Goal: Information Seeking & Learning: Learn about a topic

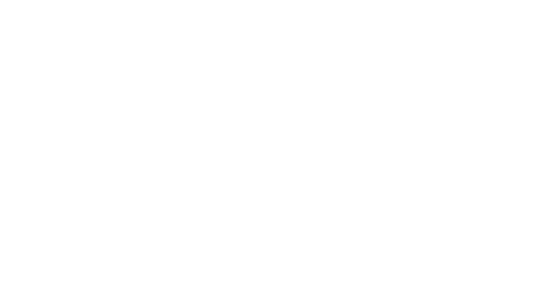
scroll to position [55, 0]
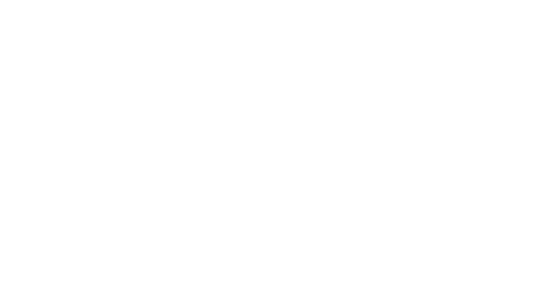
scroll to position [80, 0]
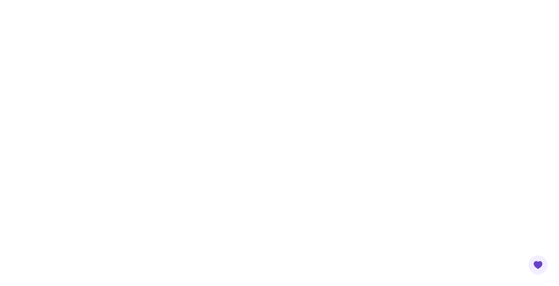
scroll to position [211, 0]
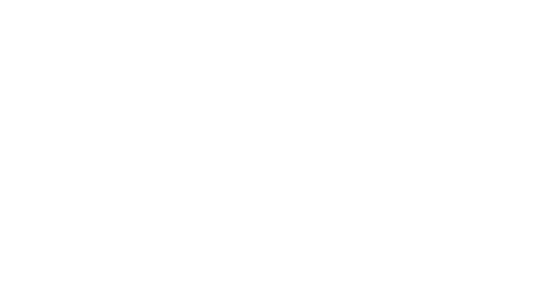
scroll to position [54, 0]
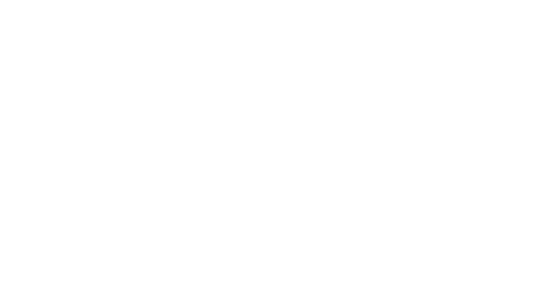
scroll to position [118, 0]
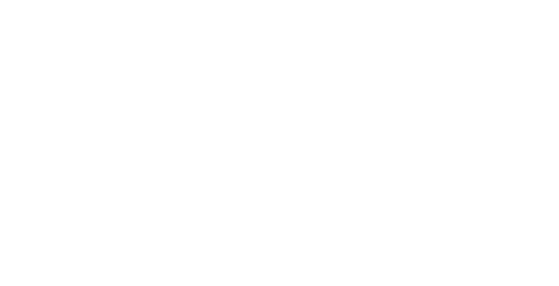
scroll to position [75, 0]
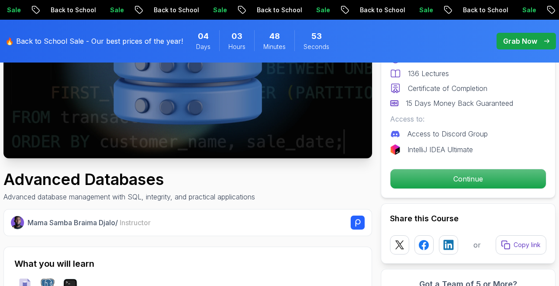
scroll to position [505, 0]
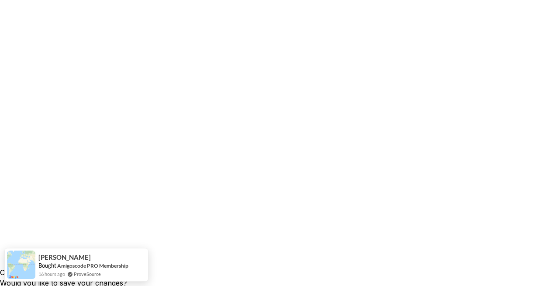
scroll to position [0, 0]
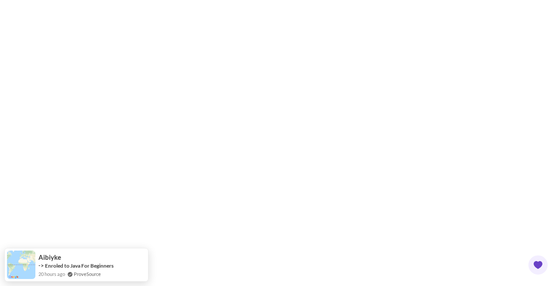
scroll to position [225, 0]
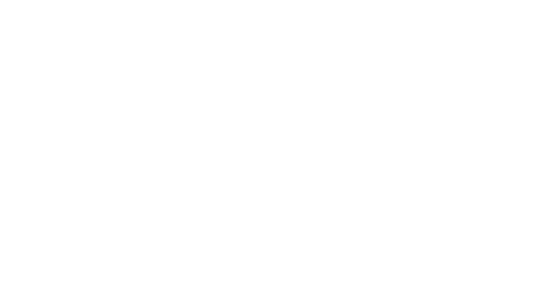
scroll to position [202, 0]
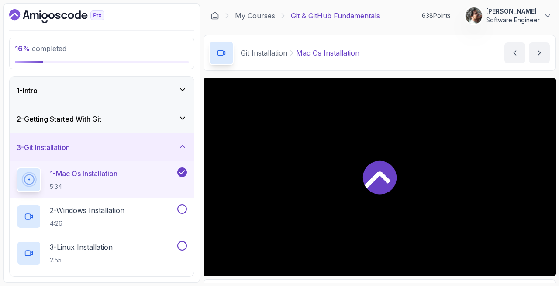
scroll to position [202, 0]
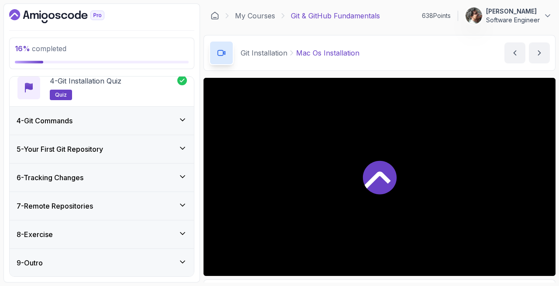
click at [117, 117] on div "4 - Git Commands" at bounding box center [102, 120] width 170 height 10
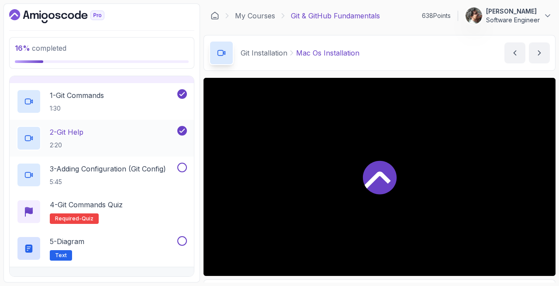
scroll to position [109, 0]
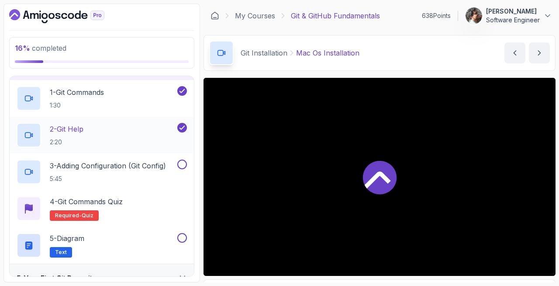
click at [114, 171] on h2 "3 - Adding Configuration (Git Config) 5:45" at bounding box center [108, 171] width 116 height 23
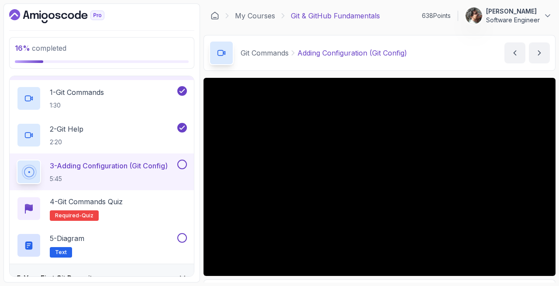
click at [17, 159] on button "3 - Adding Configuration (Git Config) 5:45" at bounding box center [102, 171] width 170 height 24
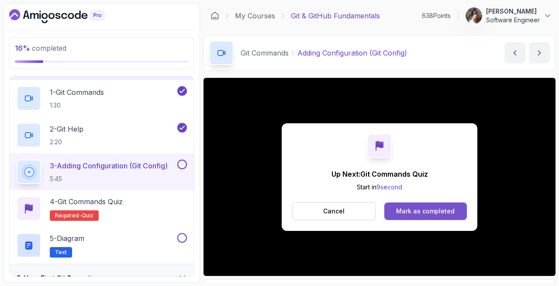
click at [397, 203] on button "Mark as completed" at bounding box center [425, 210] width 83 height 17
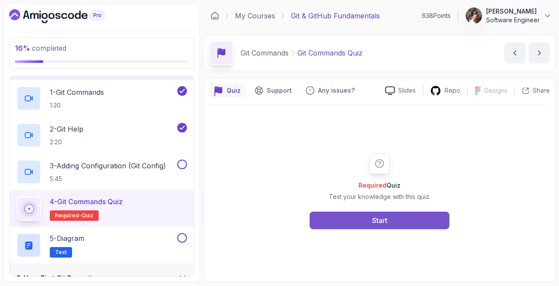
click at [382, 218] on div "Start" at bounding box center [379, 220] width 15 height 10
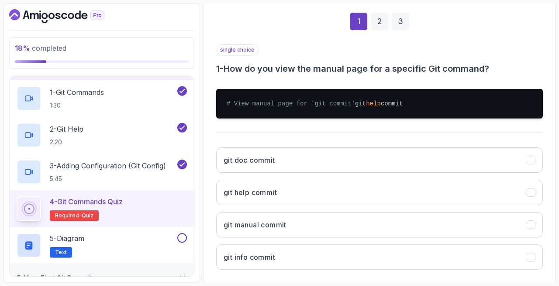
scroll to position [128, 0]
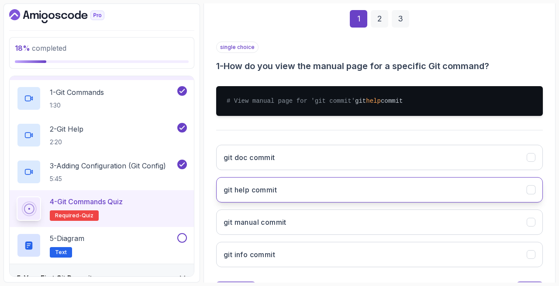
click at [344, 202] on button "git help commit" at bounding box center [379, 189] width 327 height 25
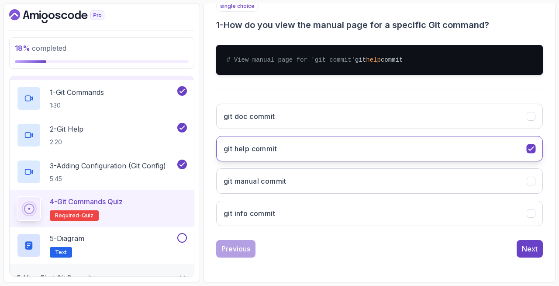
scroll to position [178, 0]
click at [531, 244] on div "Next" at bounding box center [530, 248] width 16 height 10
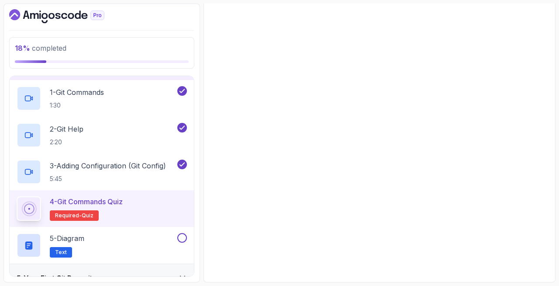
scroll to position [169, 0]
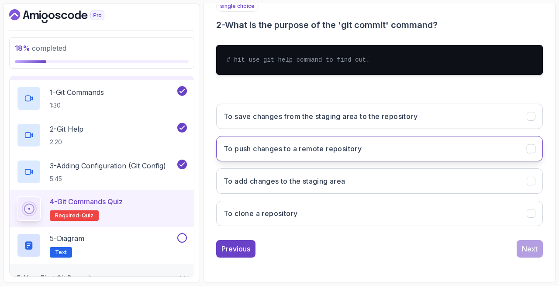
click at [252, 145] on h3 "To push changes to a remote repository" at bounding box center [293, 148] width 138 height 10
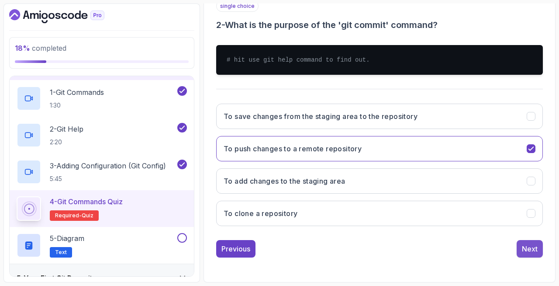
click at [519, 250] on button "Next" at bounding box center [530, 248] width 26 height 17
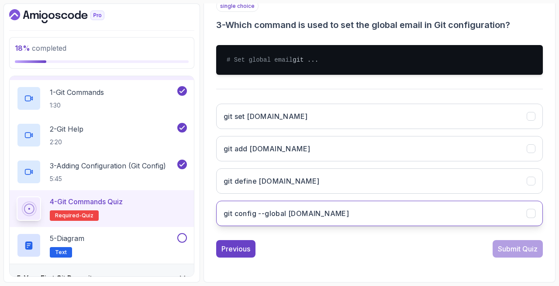
click at [360, 221] on button "git config --global user.email" at bounding box center [379, 213] width 327 height 25
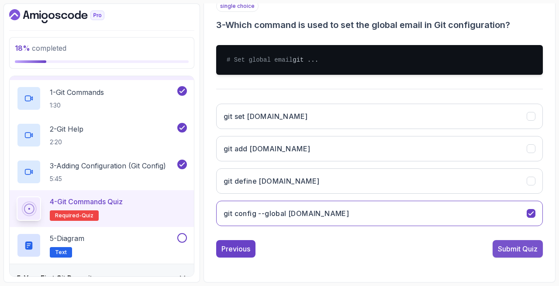
click at [508, 254] on div "Submit Quiz" at bounding box center [518, 248] width 40 height 10
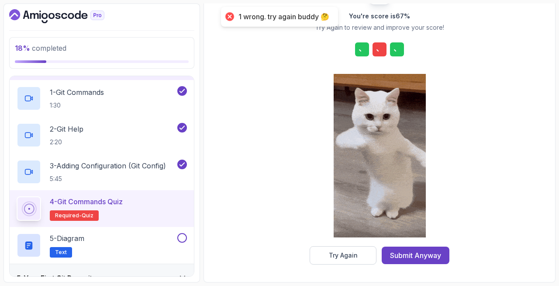
scroll to position [133, 0]
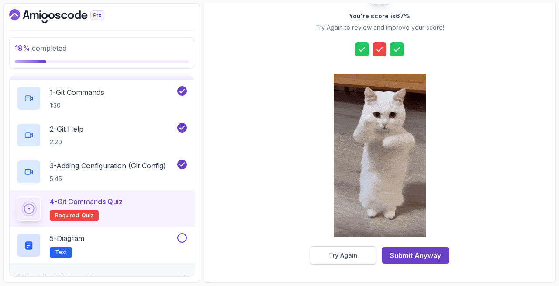
click at [360, 250] on button "Try Again" at bounding box center [343, 255] width 67 height 18
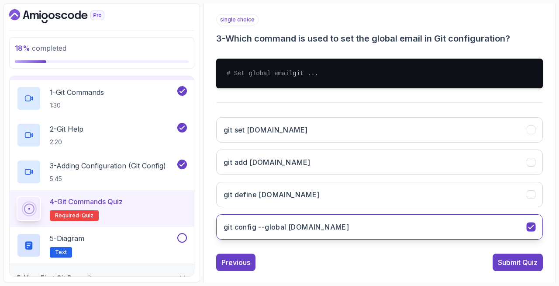
scroll to position [162, 0]
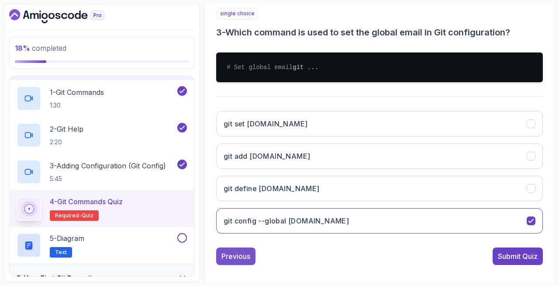
click at [246, 261] on div "Previous" at bounding box center [236, 256] width 29 height 10
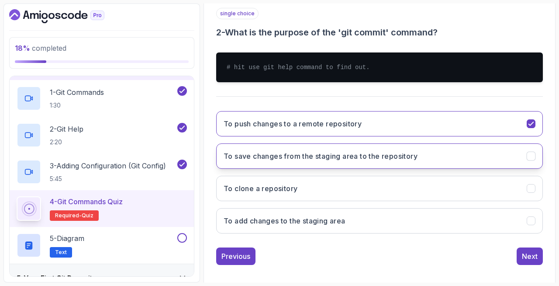
click at [325, 161] on h3 "To save changes from the staging area to the repository" at bounding box center [321, 156] width 194 height 10
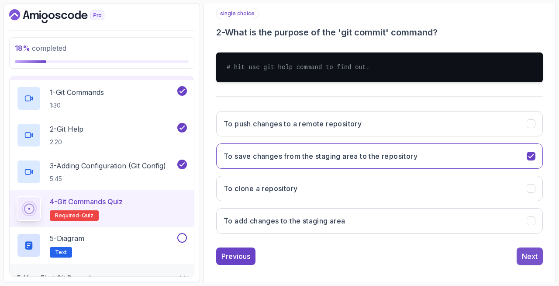
click at [524, 259] on div "Next" at bounding box center [530, 256] width 16 height 10
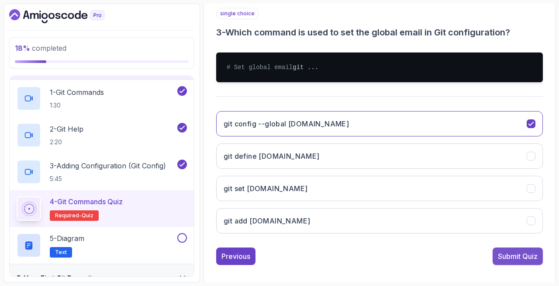
click at [524, 261] on div "Submit Quiz" at bounding box center [518, 256] width 40 height 10
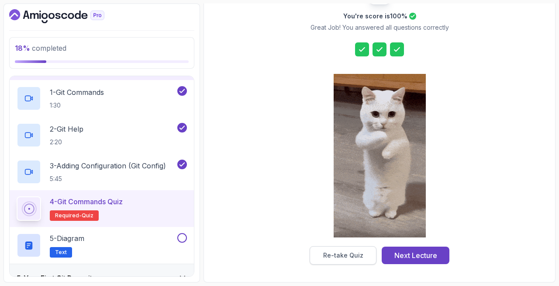
click at [351, 260] on button "Re-take Quiz" at bounding box center [343, 255] width 67 height 18
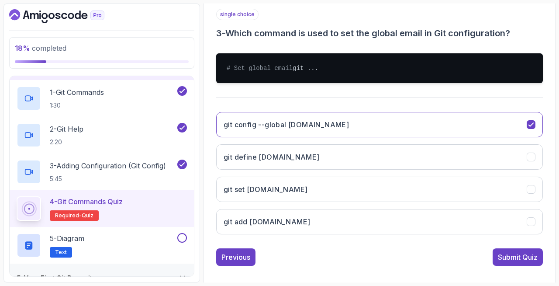
scroll to position [178, 0]
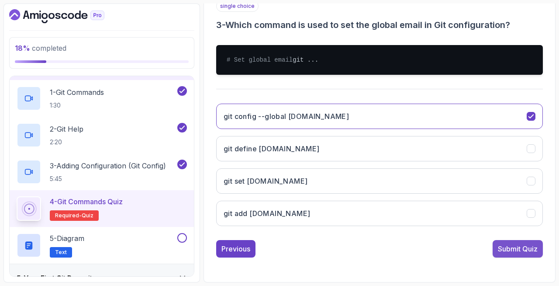
click at [507, 248] on div "Submit Quiz" at bounding box center [518, 248] width 40 height 10
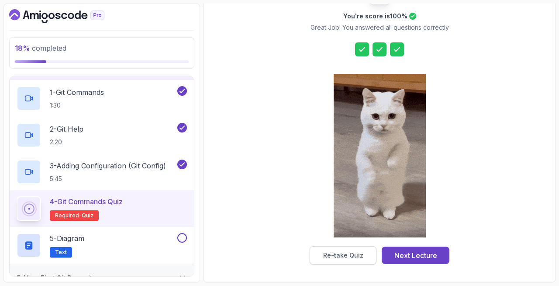
click at [350, 258] on div "Re-take Quiz" at bounding box center [343, 255] width 40 height 9
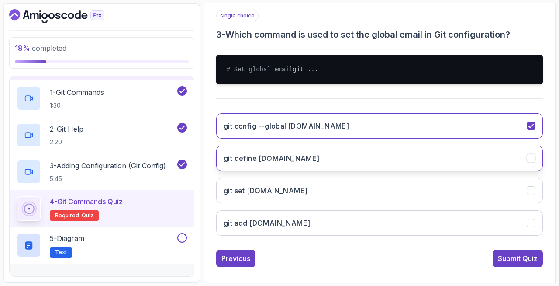
scroll to position [178, 0]
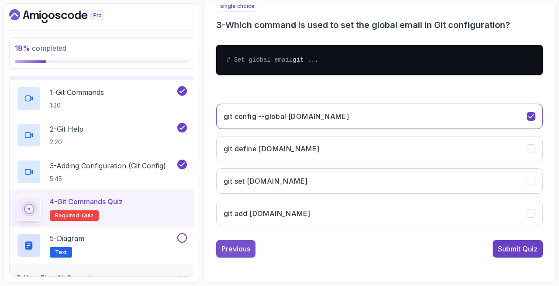
click at [242, 246] on div "Previous" at bounding box center [236, 248] width 29 height 10
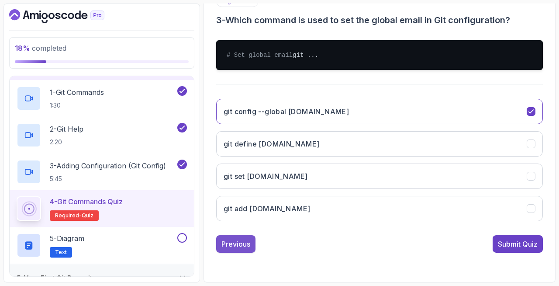
scroll to position [169, 0]
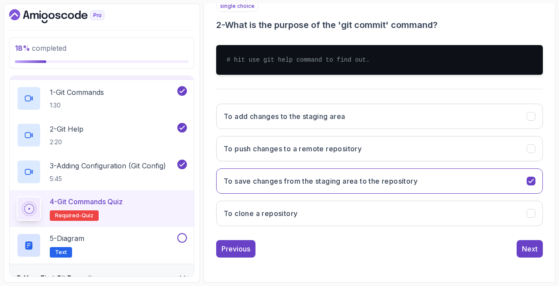
click at [549, 246] on div "1 2 3 single choice 2 - What is the purpose of the 'git commit' command? # hit …" at bounding box center [379, 106] width 341 height 316
click at [540, 247] on button "Next" at bounding box center [530, 248] width 26 height 17
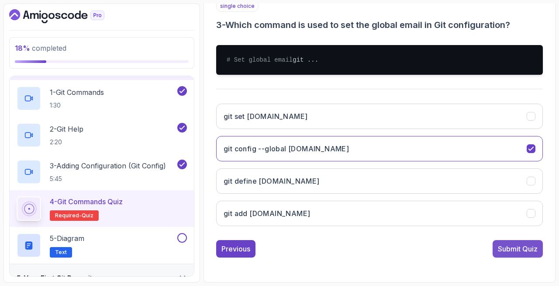
click at [534, 252] on div "Submit Quiz" at bounding box center [518, 248] width 40 height 10
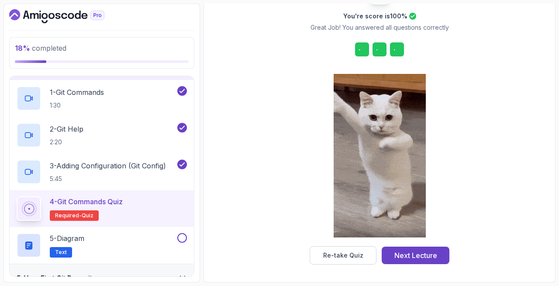
scroll to position [133, 0]
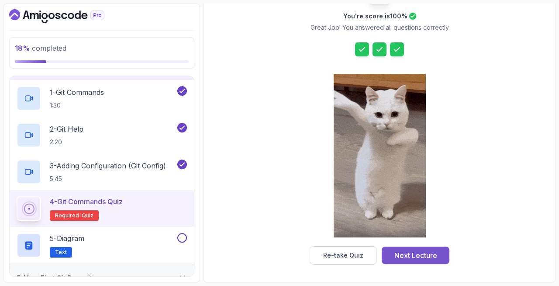
click at [429, 256] on div "Next Lecture" at bounding box center [416, 255] width 43 height 10
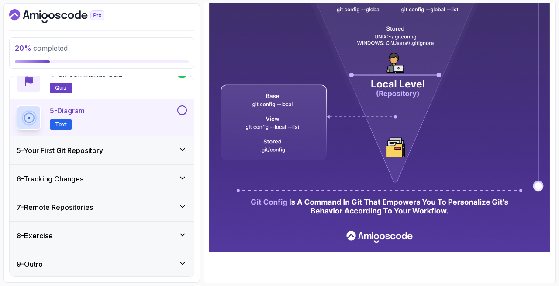
scroll to position [315, 0]
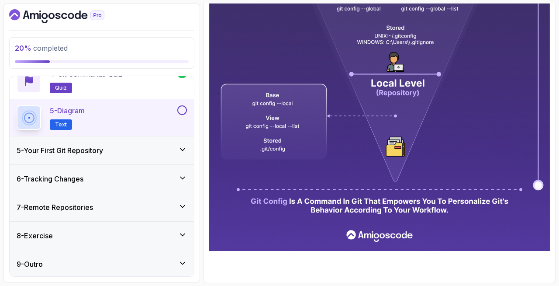
click at [138, 142] on div "5 - Your First Git Repository" at bounding box center [102, 150] width 184 height 28
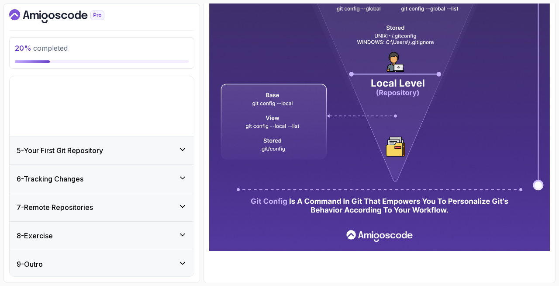
scroll to position [55, 0]
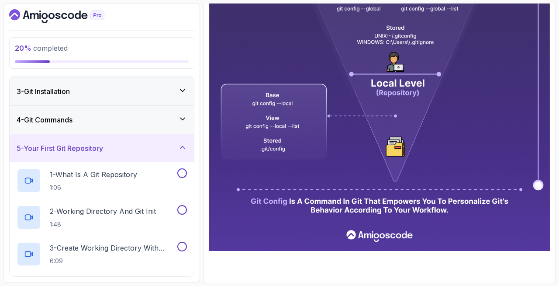
click at [138, 125] on div "4 - Git Commands" at bounding box center [102, 120] width 184 height 28
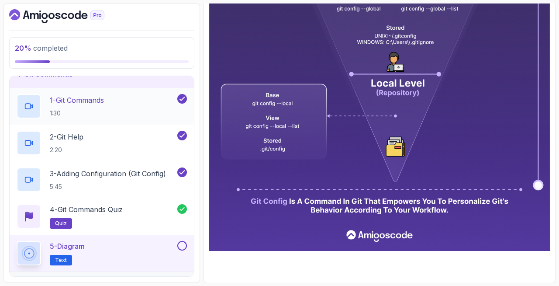
scroll to position [137, 0]
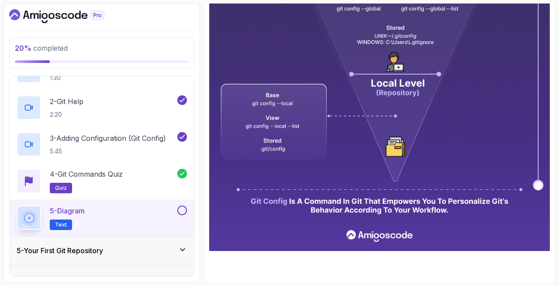
click at [180, 212] on button at bounding box center [182, 210] width 10 height 10
click at [72, 250] on h3 "5 - Your First Git Repository" at bounding box center [60, 250] width 87 height 10
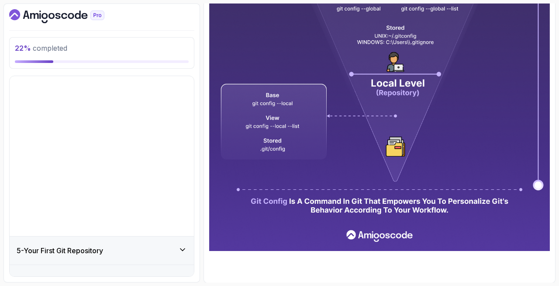
scroll to position [55, 0]
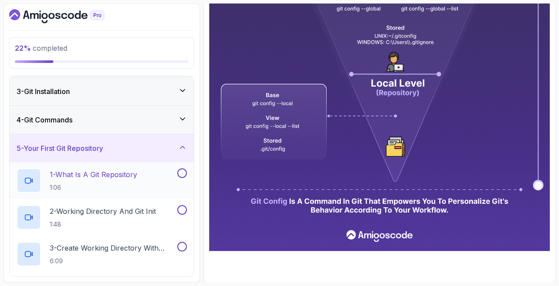
click at [137, 183] on p "1:06" at bounding box center [93, 187] width 87 height 9
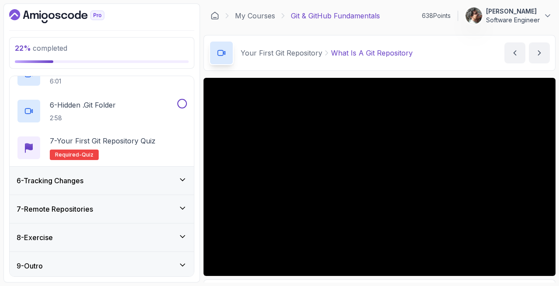
scroll to position [312, 0]
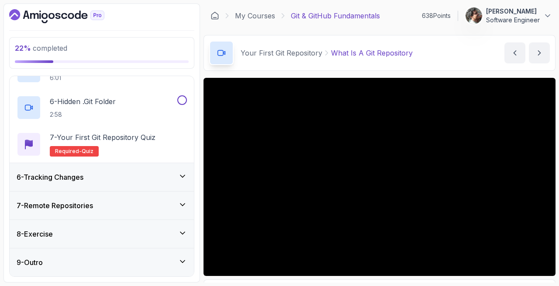
click at [127, 183] on div "6 - Tracking Changes" at bounding box center [102, 177] width 184 height 28
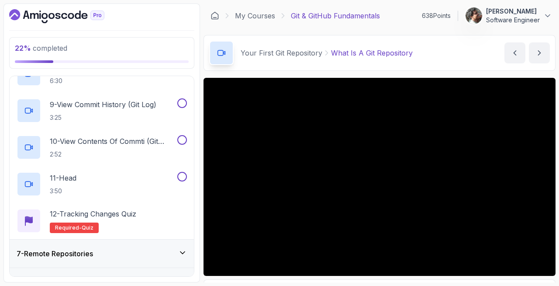
scroll to position [495, 0]
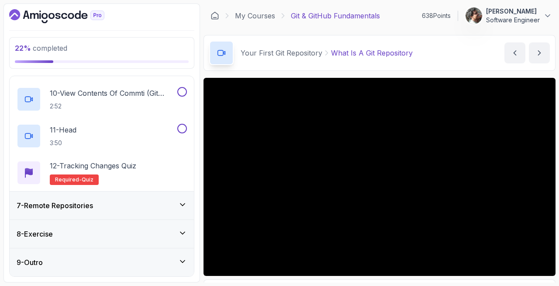
click at [128, 201] on div "7 - Remote Repositories" at bounding box center [102, 205] width 170 height 10
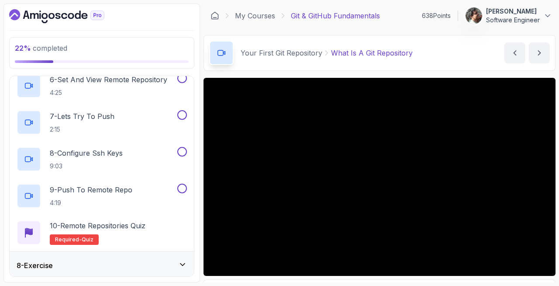
scroll to position [422, 0]
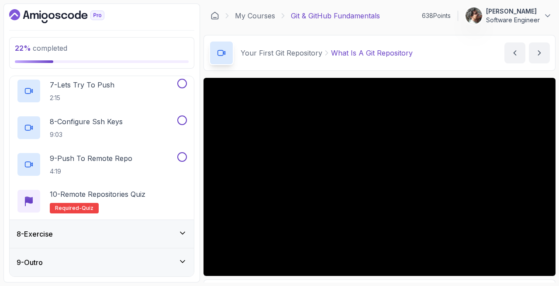
click at [113, 230] on div "8 - Exercise" at bounding box center [102, 233] width 170 height 10
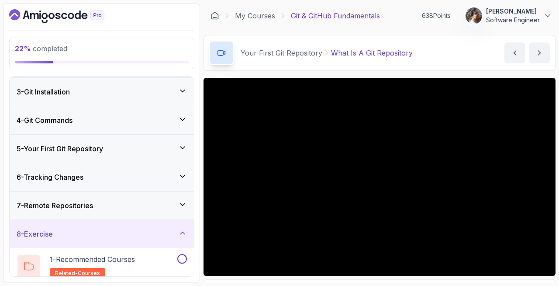
scroll to position [165, 0]
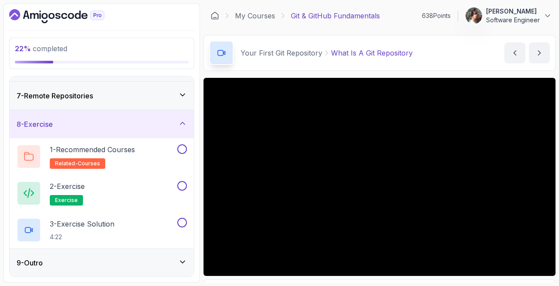
click at [115, 257] on div "9 - Outro" at bounding box center [102, 262] width 170 height 10
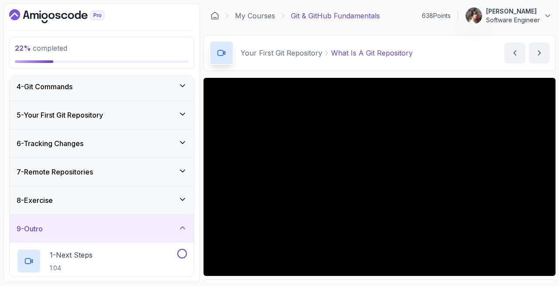
scroll to position [0, 0]
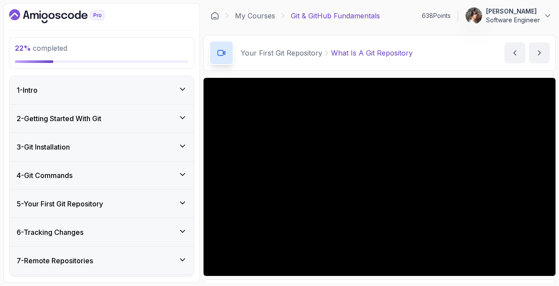
click at [132, 200] on div "5 - Your First Git Repository" at bounding box center [102, 203] width 170 height 10
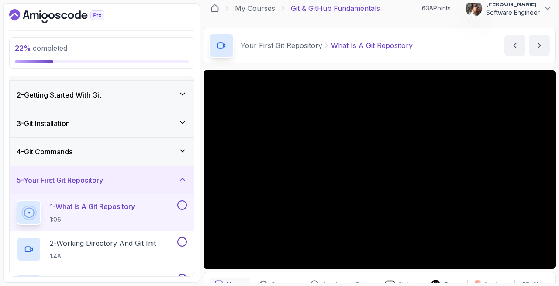
scroll to position [8, 0]
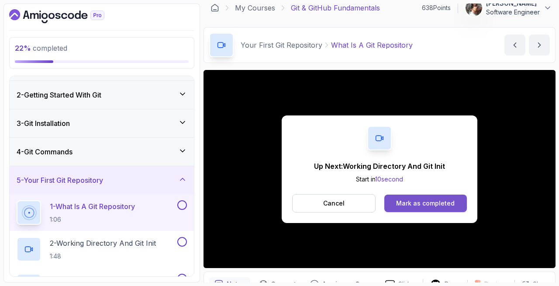
click at [405, 201] on div "Mark as completed" at bounding box center [425, 203] width 59 height 9
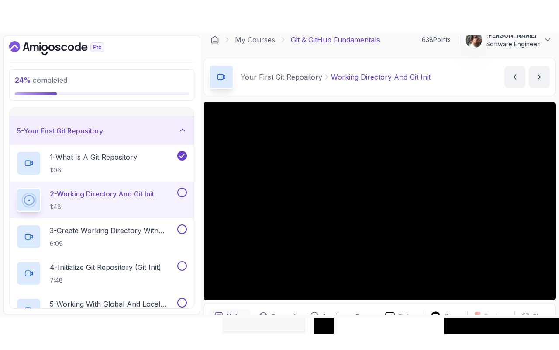
scroll to position [10, 0]
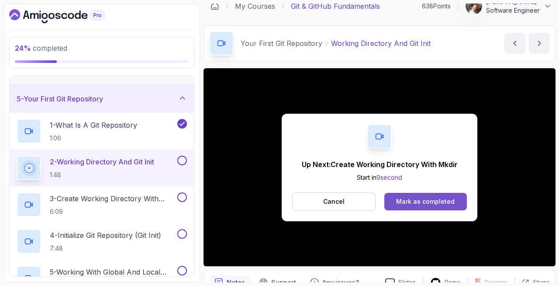
click at [395, 197] on button "Mark as completed" at bounding box center [425, 201] width 83 height 17
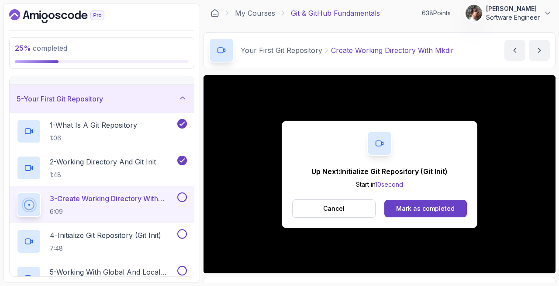
scroll to position [3, 0]
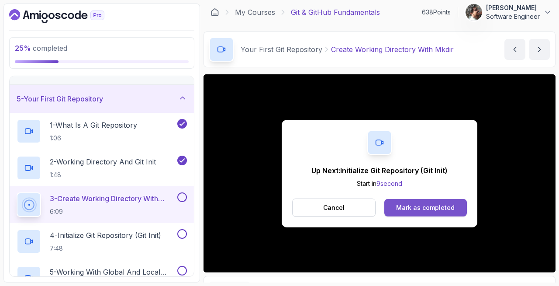
click at [431, 209] on div "Mark as completed" at bounding box center [425, 207] width 59 height 9
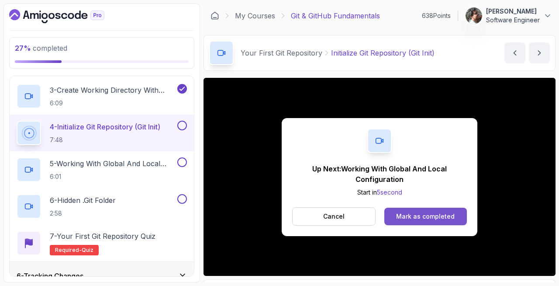
click at [422, 224] on button "Mark as completed" at bounding box center [425, 216] width 83 height 17
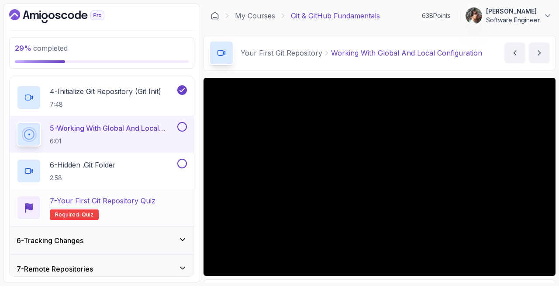
scroll to position [312, 0]
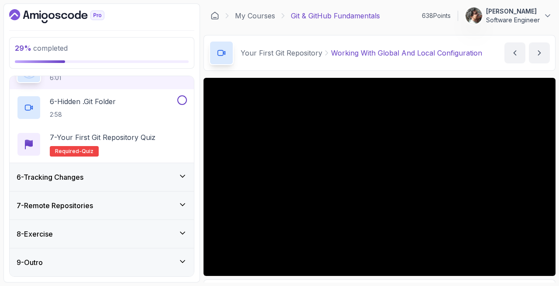
click at [136, 210] on div "7 - Remote Repositories" at bounding box center [102, 205] width 170 height 10
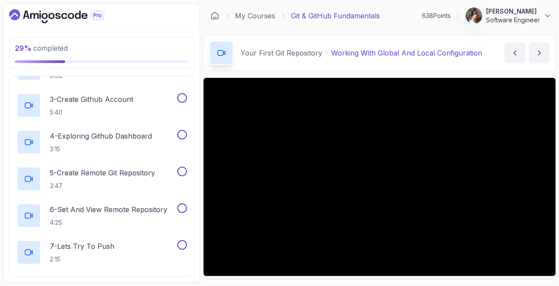
scroll to position [28, 0]
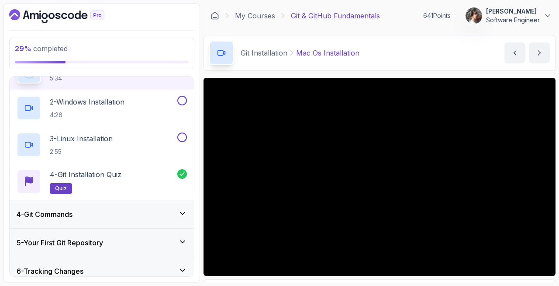
scroll to position [145, 0]
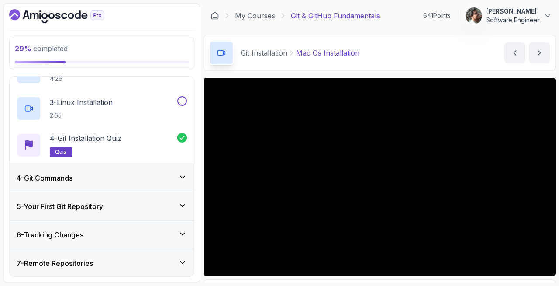
click at [132, 175] on div "4 - Git Commands" at bounding box center [102, 178] width 170 height 10
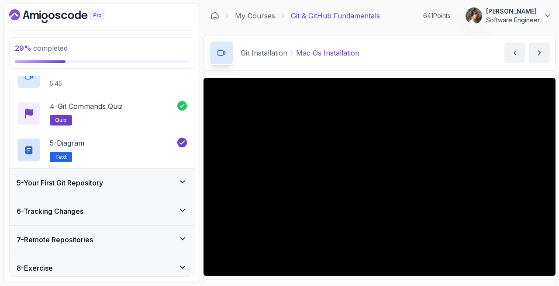
scroll to position [239, 0]
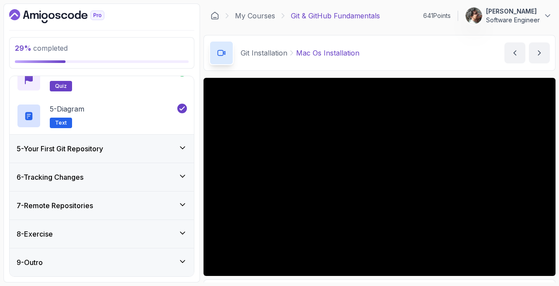
click at [134, 153] on div "5 - Your First Git Repository" at bounding box center [102, 148] width 170 height 10
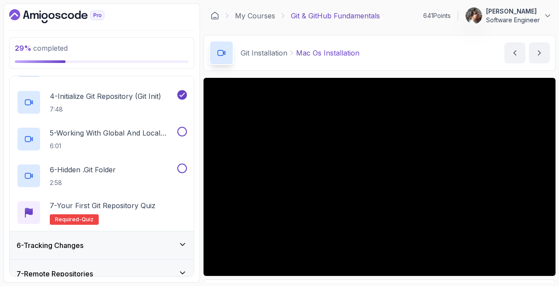
scroll to position [201, 0]
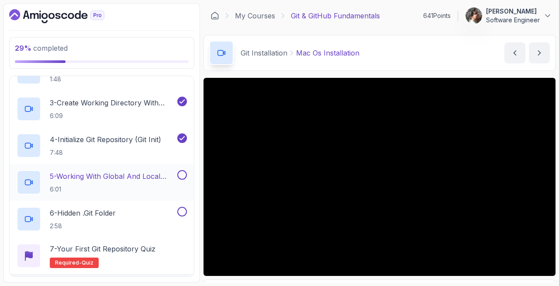
click at [131, 174] on p "5 - Working With Global And Local Configuration" at bounding box center [113, 176] width 126 height 10
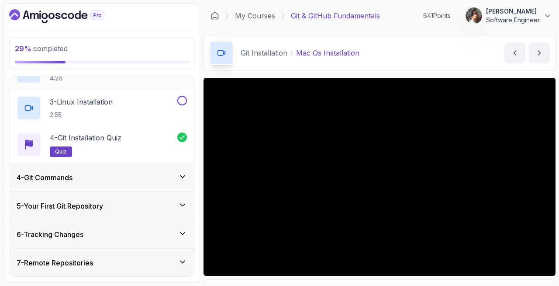
scroll to position [202, 0]
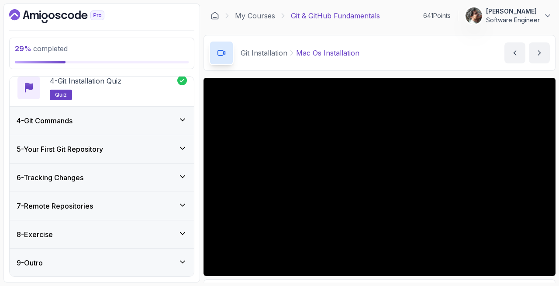
click at [147, 144] on div "5 - Your First Git Repository" at bounding box center [102, 149] width 170 height 10
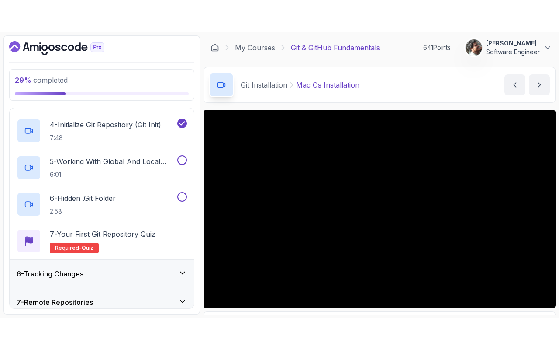
scroll to position [253, 0]
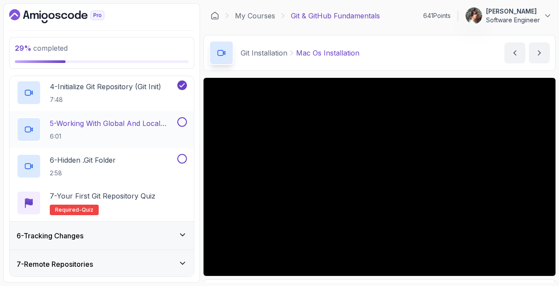
click at [139, 131] on h2 "5 - Working With Global And Local Configuration 6:01" at bounding box center [113, 129] width 126 height 23
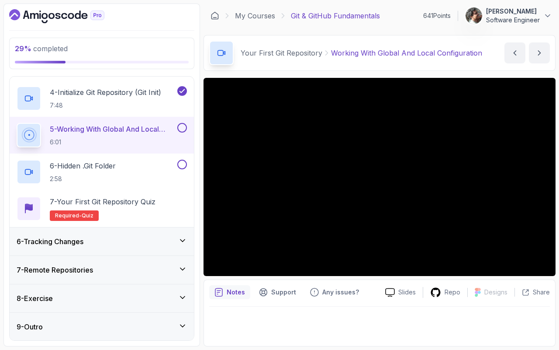
scroll to position [253, 0]
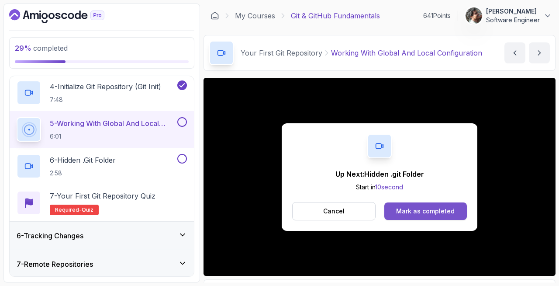
click at [435, 208] on div "Mark as completed" at bounding box center [425, 211] width 59 height 9
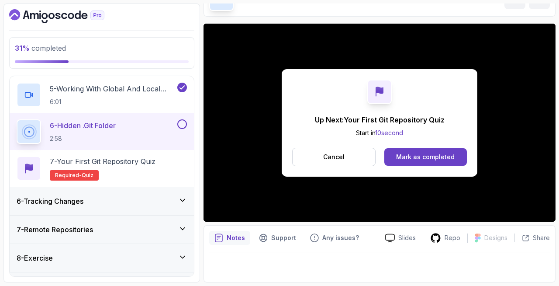
scroll to position [312, 0]
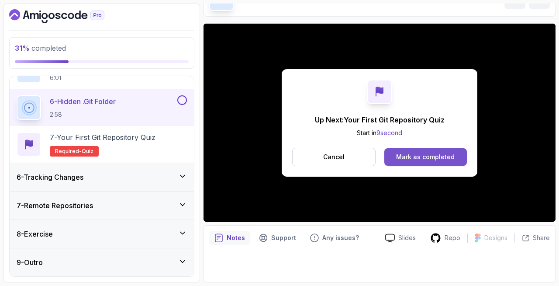
click at [456, 160] on button "Mark as completed" at bounding box center [425, 156] width 83 height 17
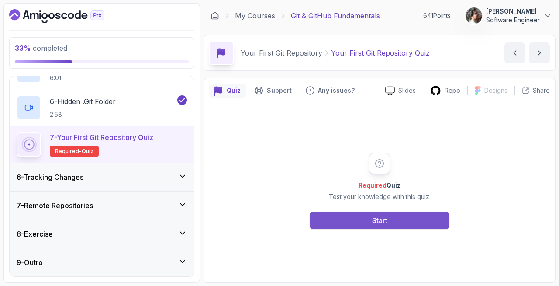
click at [386, 218] on div "Start" at bounding box center [379, 220] width 15 height 10
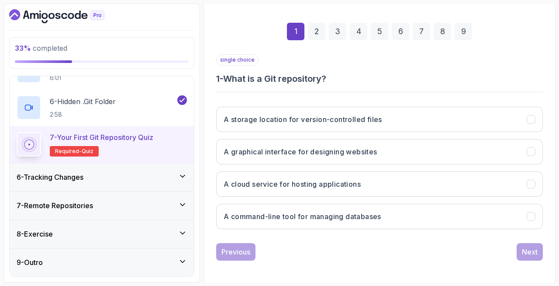
scroll to position [116, 0]
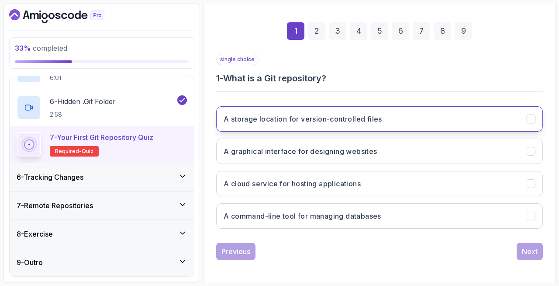
click at [408, 121] on button "A storage location for version-controlled files" at bounding box center [379, 118] width 327 height 25
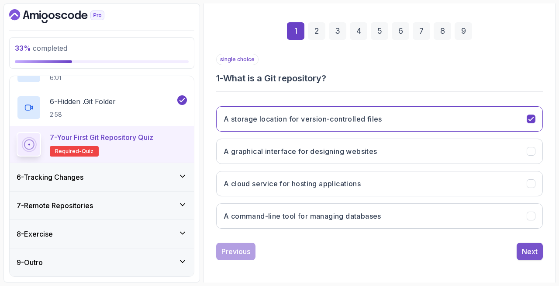
click at [528, 252] on div "Next" at bounding box center [530, 251] width 16 height 10
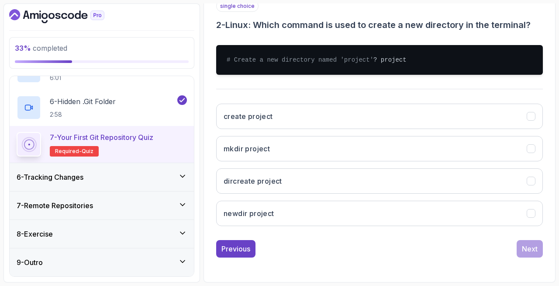
scroll to position [178, 0]
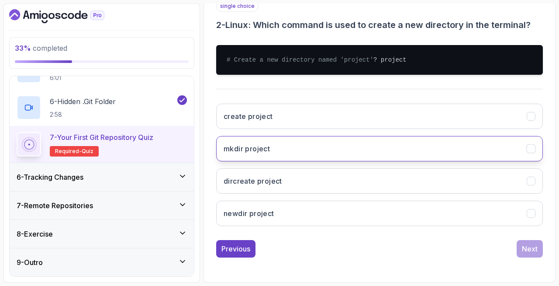
click at [355, 146] on button "mkdir project" at bounding box center [379, 148] width 327 height 25
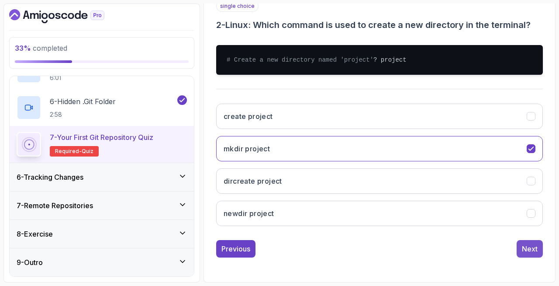
click at [534, 252] on div "Next" at bounding box center [530, 248] width 16 height 10
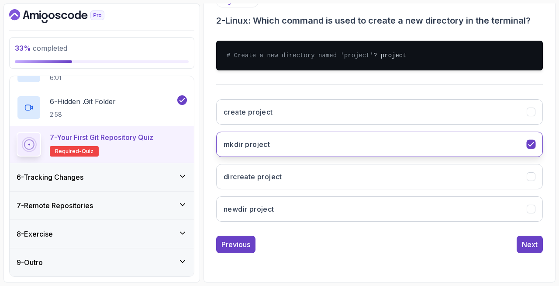
scroll to position [118, 0]
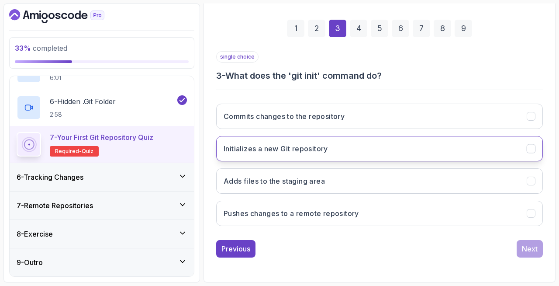
click at [343, 150] on button "Initializes a new Git repository" at bounding box center [379, 148] width 327 height 25
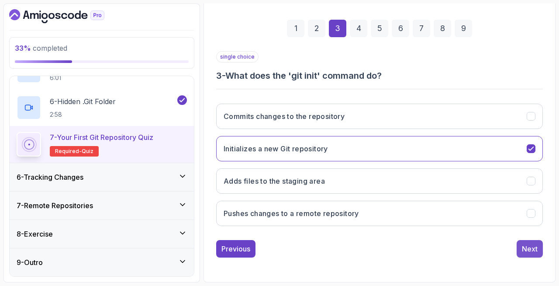
click at [536, 252] on div "Next" at bounding box center [530, 248] width 16 height 10
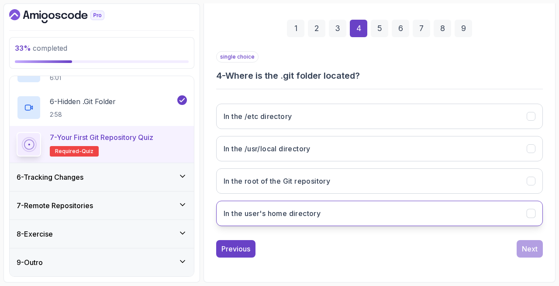
click at [312, 208] on button "In the user's home directory" at bounding box center [379, 213] width 327 height 25
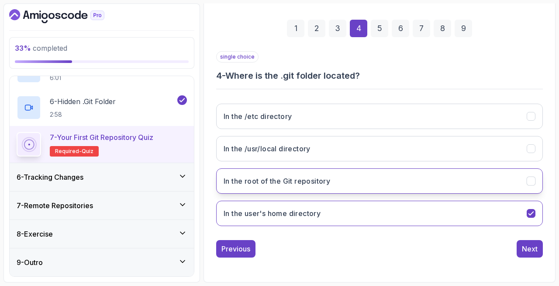
click at [343, 180] on button "In the root of the Git repository" at bounding box center [379, 180] width 327 height 25
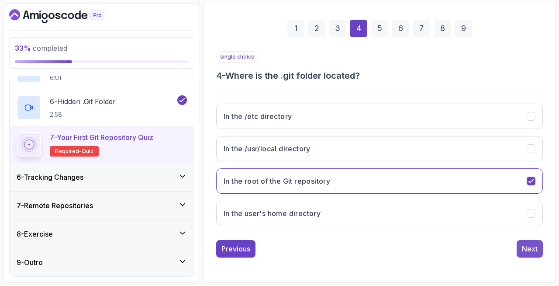
click at [526, 245] on div "Next" at bounding box center [530, 248] width 16 height 10
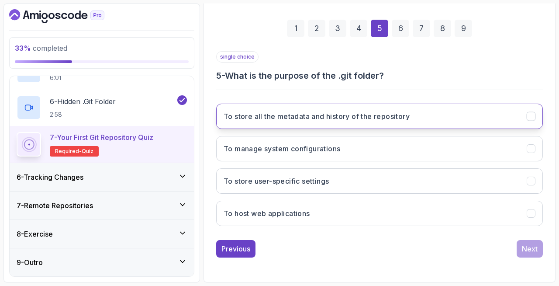
click at [347, 115] on h3 "To store all the metadata and history of the repository" at bounding box center [317, 116] width 186 height 10
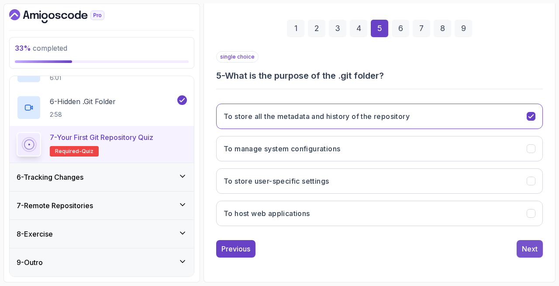
click at [526, 246] on div "Next" at bounding box center [530, 248] width 16 height 10
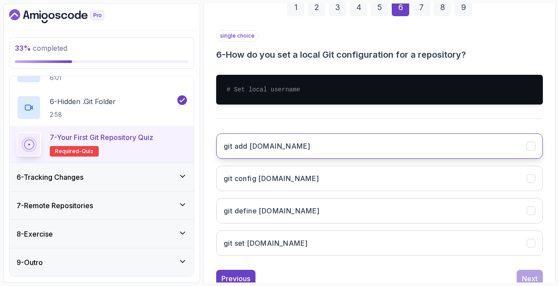
scroll to position [153, 0]
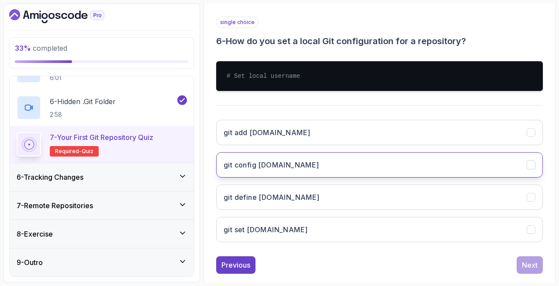
click at [368, 165] on button "git config [DOMAIN_NAME]" at bounding box center [379, 164] width 327 height 25
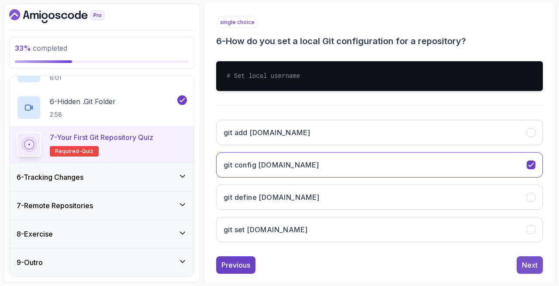
click at [535, 267] on div "Next" at bounding box center [530, 265] width 16 height 10
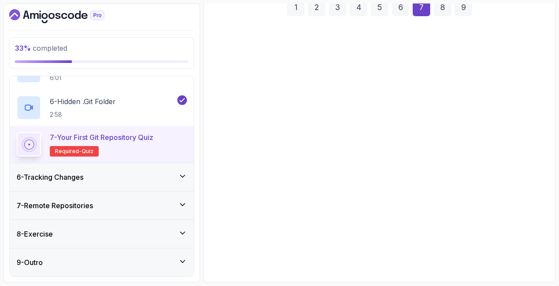
scroll to position [139, 0]
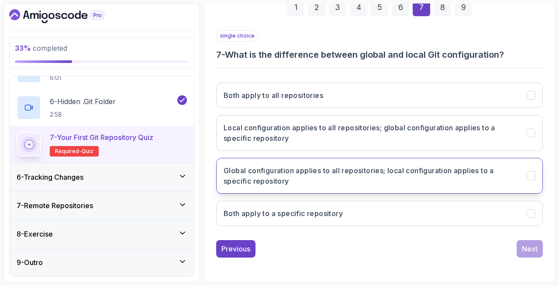
click at [373, 179] on h3 "Global configuration applies to all repositories; local configuration applies t…" at bounding box center [370, 175] width 293 height 21
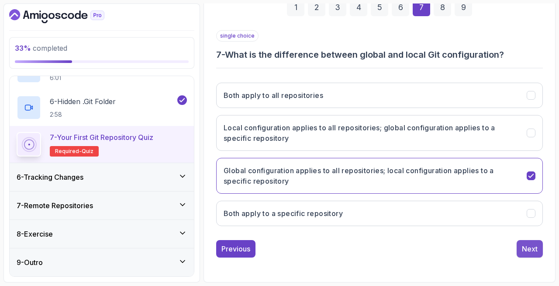
click at [521, 250] on button "Next" at bounding box center [530, 248] width 26 height 17
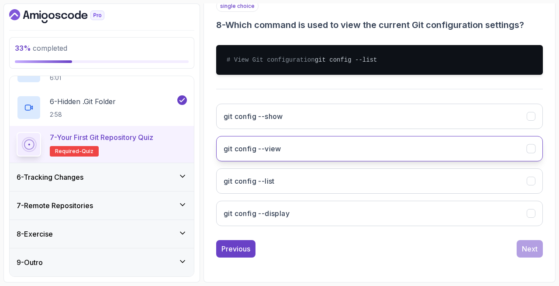
scroll to position [178, 0]
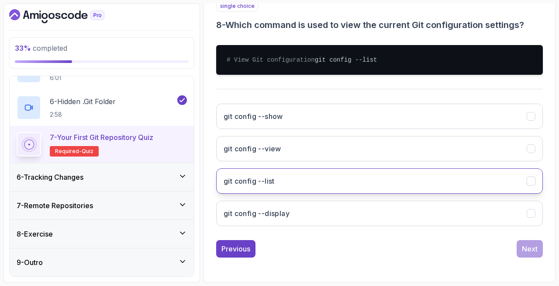
click at [337, 183] on button "git config --list" at bounding box center [379, 180] width 327 height 25
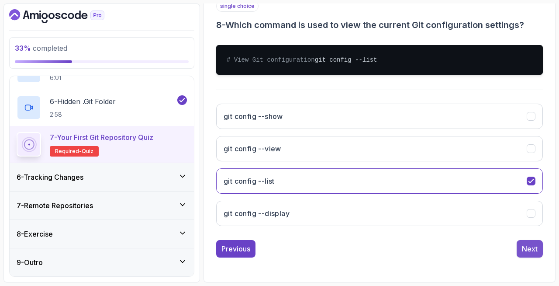
click at [529, 246] on div "Next" at bounding box center [530, 248] width 16 height 10
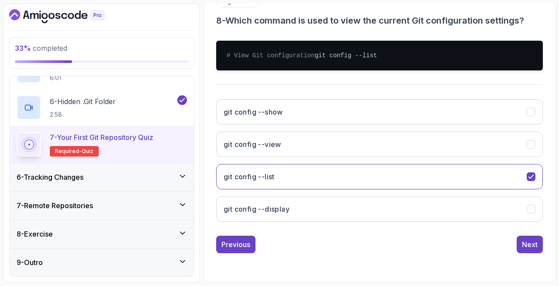
scroll to position [131, 0]
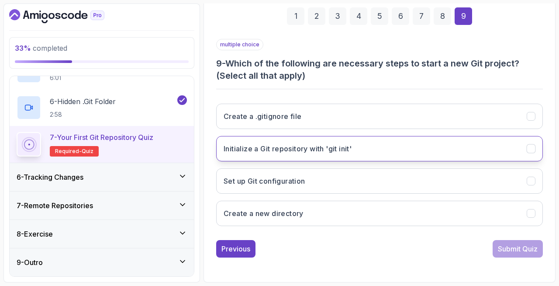
click at [415, 151] on button "Initialize a Git repository with 'git init'" at bounding box center [379, 148] width 327 height 25
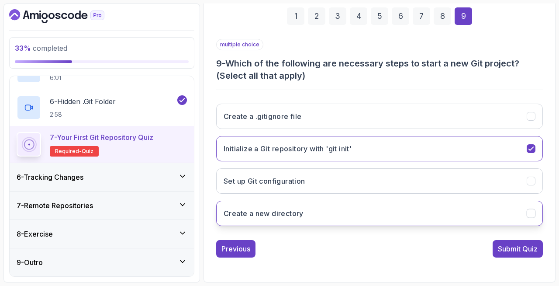
click at [403, 215] on button "Create a new directory" at bounding box center [379, 213] width 327 height 25
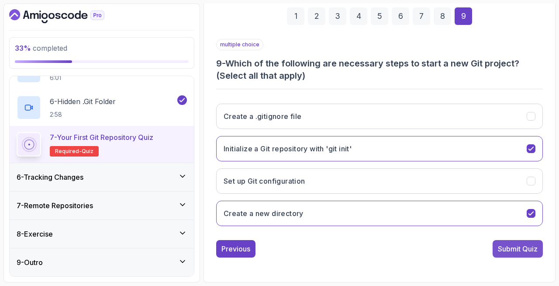
click at [514, 245] on div "Submit Quiz" at bounding box center [518, 248] width 40 height 10
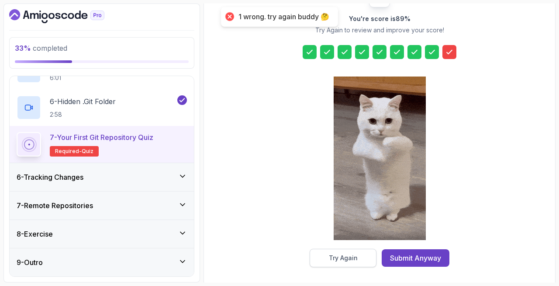
click at [359, 250] on button "Try Again" at bounding box center [343, 258] width 67 height 18
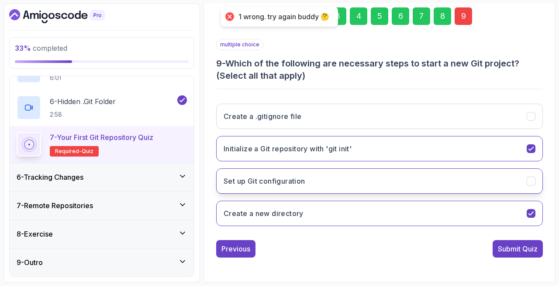
click at [315, 186] on button "Set up Git configuration" at bounding box center [379, 180] width 327 height 25
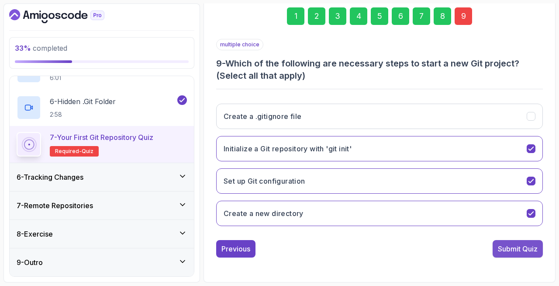
click at [519, 253] on div "Submit Quiz" at bounding box center [518, 248] width 40 height 10
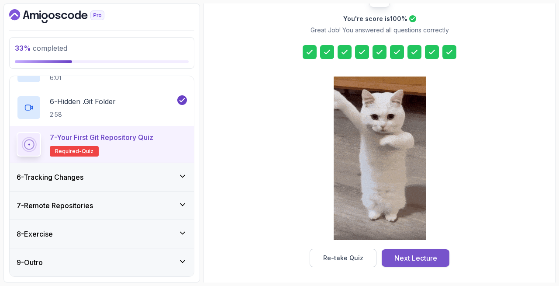
click at [406, 256] on div "Next Lecture" at bounding box center [416, 258] width 43 height 10
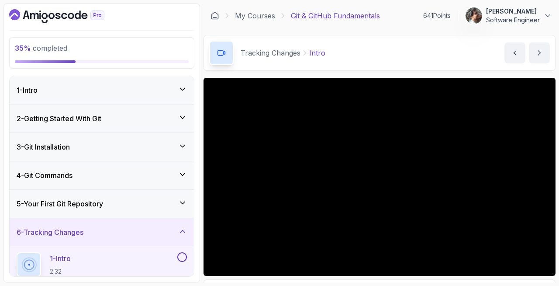
click at [66, 17] on icon "Dashboard" at bounding box center [64, 16] width 6 height 6
